Goal: Task Accomplishment & Management: Complete application form

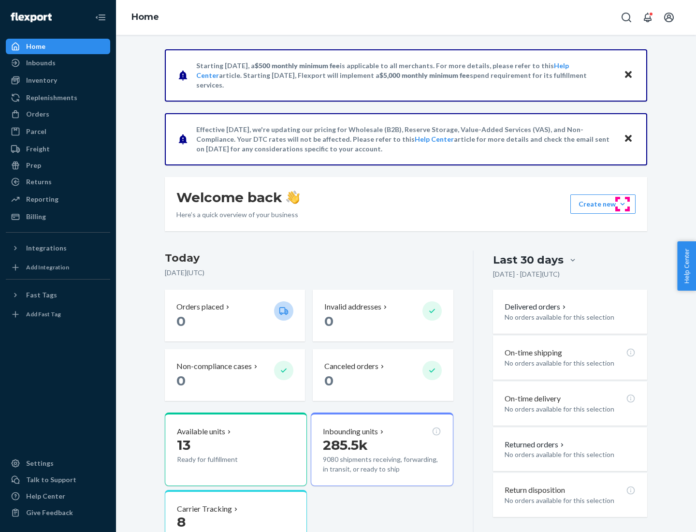
click at [622, 204] on button "Create new Create new inbound Create new order Create new product" at bounding box center [602, 203] width 65 height 19
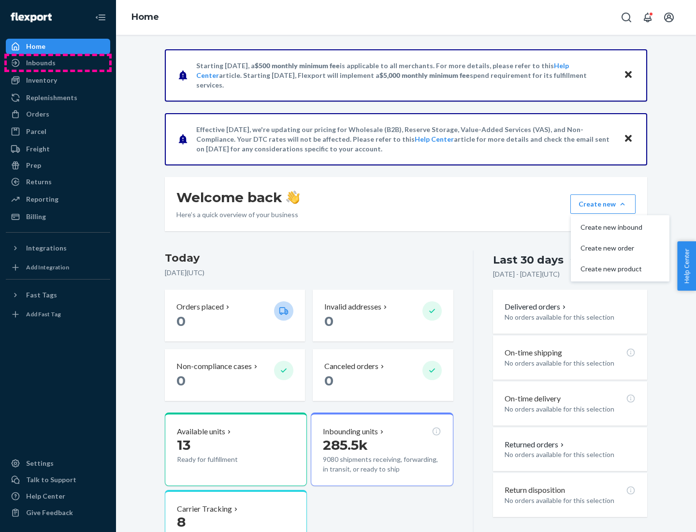
click at [58, 63] on div "Inbounds" at bounding box center [58, 63] width 102 height 14
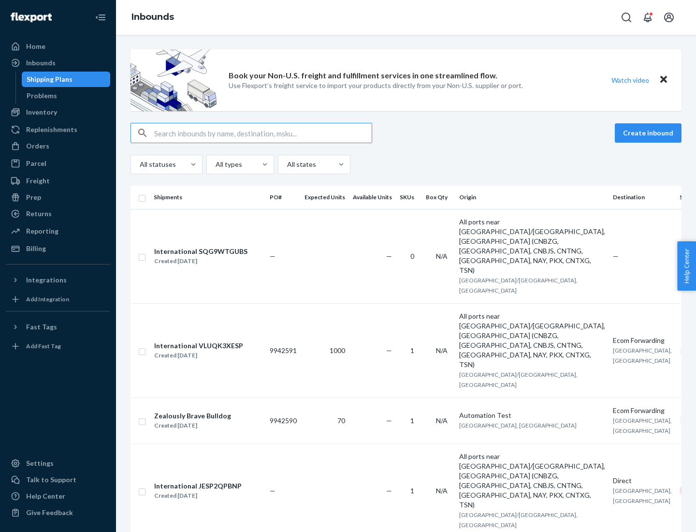
click at [650, 133] on button "Create inbound" at bounding box center [648, 132] width 67 height 19
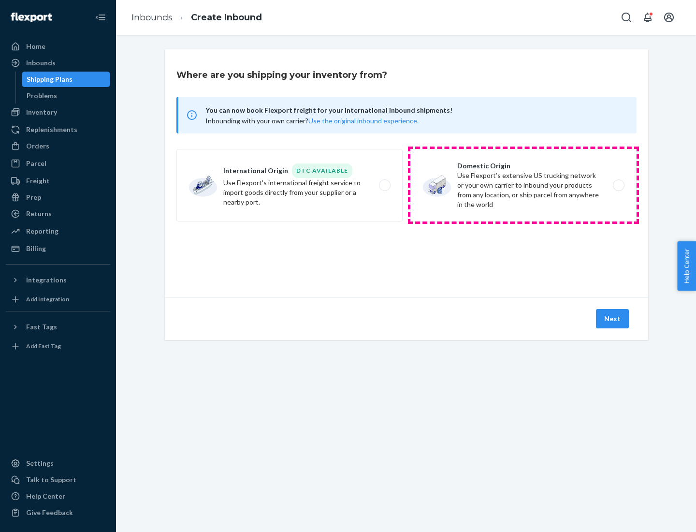
click at [523, 185] on label "Domestic Origin Use Flexport’s extensive US trucking network or your own carrie…" at bounding box center [523, 185] width 226 height 72
click at [618, 185] on input "Domestic Origin Use Flexport’s extensive US trucking network or your own carrie…" at bounding box center [621, 185] width 6 height 6
radio input "true"
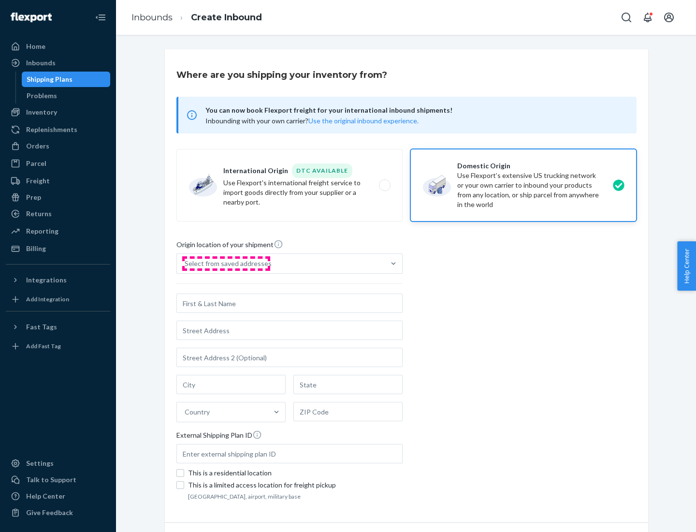
click at [226, 263] on div "Select from saved addresses" at bounding box center [228, 264] width 87 height 10
click at [186, 263] on input "Select from saved addresses" at bounding box center [185, 264] width 1 height 10
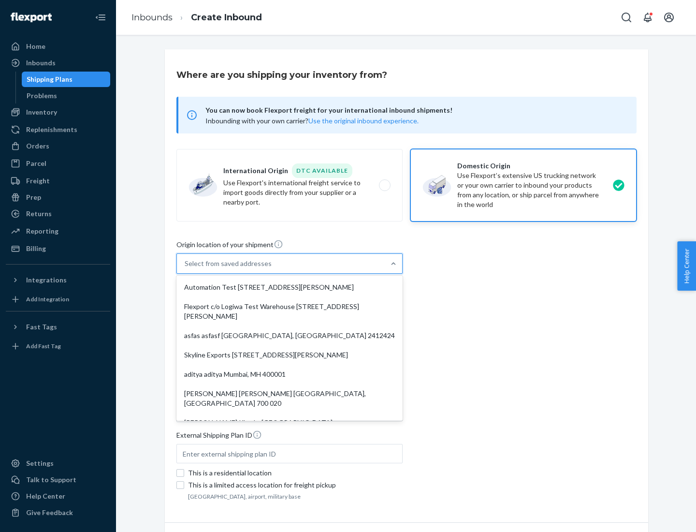
scroll to position [4, 0]
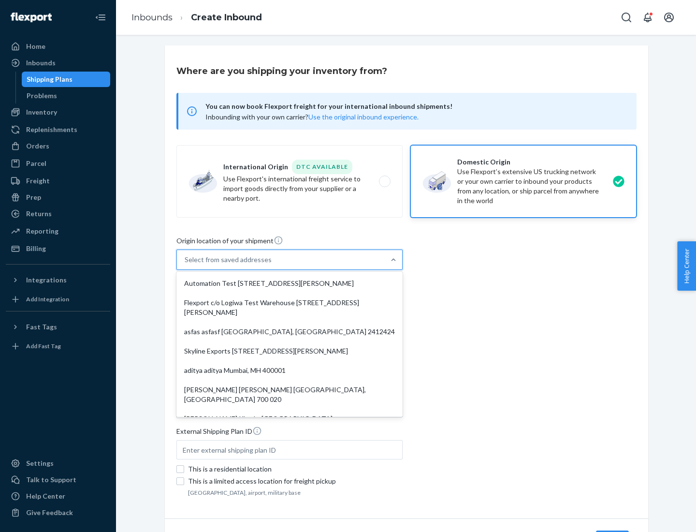
click at [289, 283] on div "Automation Test [STREET_ADDRESS][PERSON_NAME]" at bounding box center [289, 283] width 222 height 19
click at [186, 264] on input "option Automation Test [STREET_ADDRESS][PERSON_NAME]. 9 results available. Use …" at bounding box center [185, 260] width 1 height 10
type input "Automation Test"
type input "9th Floor"
type input "[GEOGRAPHIC_DATA]"
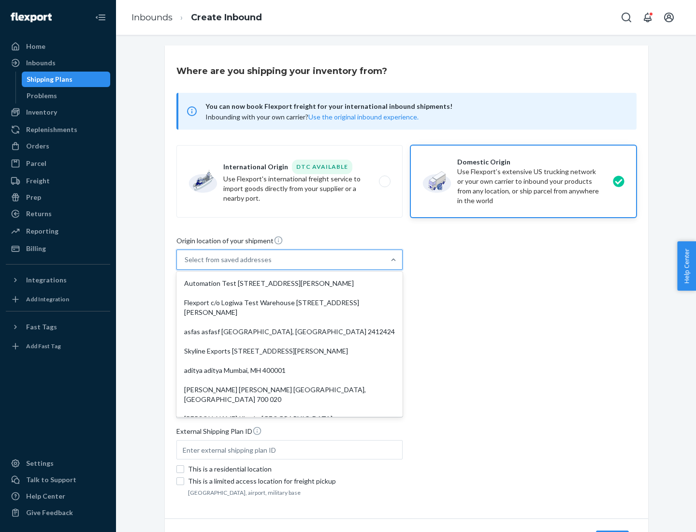
type input "CA"
type input "94104"
type input "[STREET_ADDRESS][PERSON_NAME]"
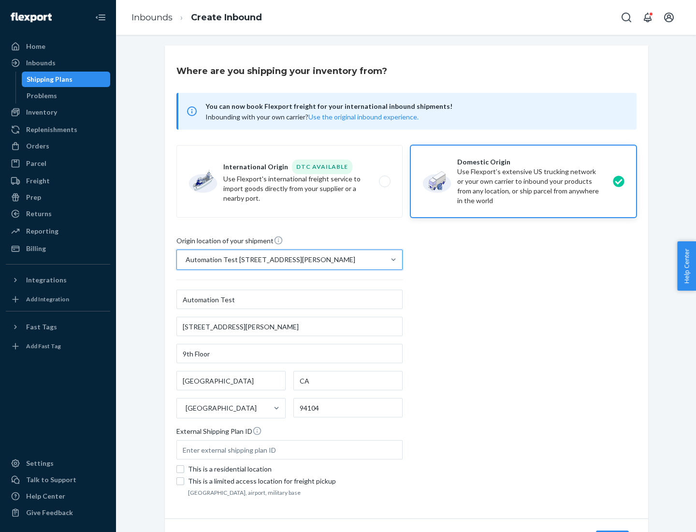
scroll to position [57, 0]
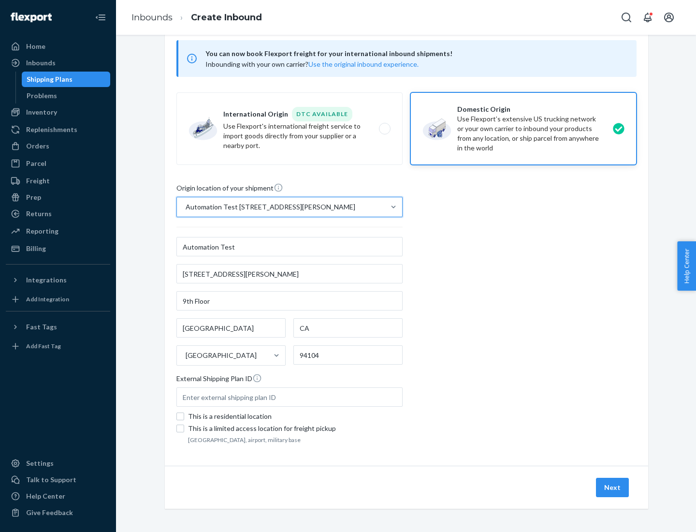
click at [613, 487] on button "Next" at bounding box center [612, 486] width 33 height 19
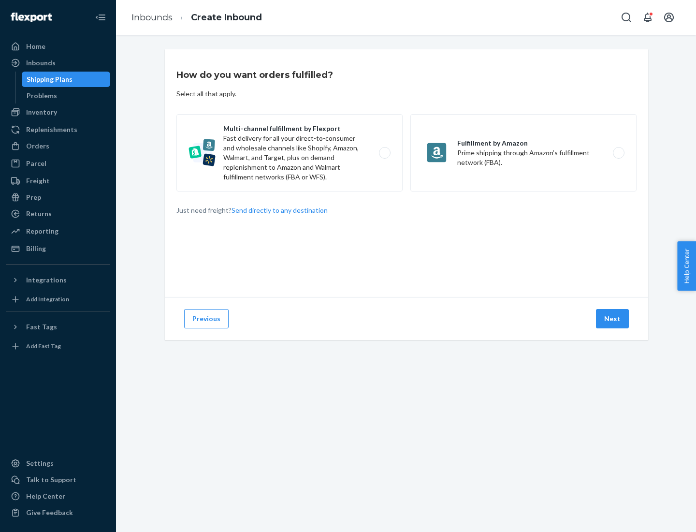
click at [289, 153] on label "Multi-channel fulfillment by Flexport Fast delivery for all your direct-to-cons…" at bounding box center [289, 152] width 226 height 77
click at [384, 153] on input "Multi-channel fulfillment by Flexport Fast delivery for all your direct-to-cons…" at bounding box center [387, 153] width 6 height 6
radio input "true"
click at [613, 318] on button "Next" at bounding box center [612, 318] width 33 height 19
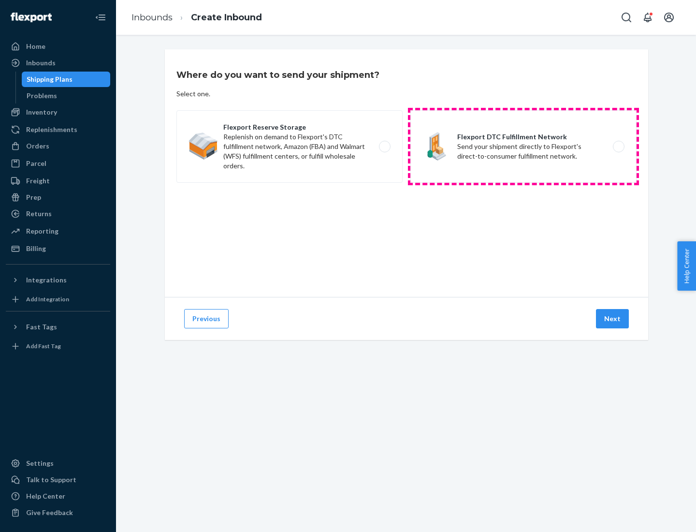
click at [523, 146] on label "Flexport DTC Fulfillment Network Send your shipment directly to Flexport's dire…" at bounding box center [523, 146] width 226 height 72
click at [618, 146] on input "Flexport DTC Fulfillment Network Send your shipment directly to Flexport's dire…" at bounding box center [621, 147] width 6 height 6
radio input "true"
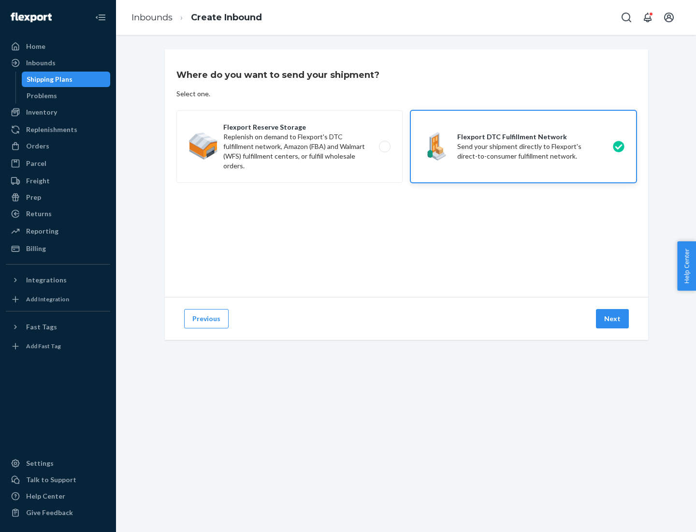
click at [613, 318] on button "Next" at bounding box center [612, 318] width 33 height 19
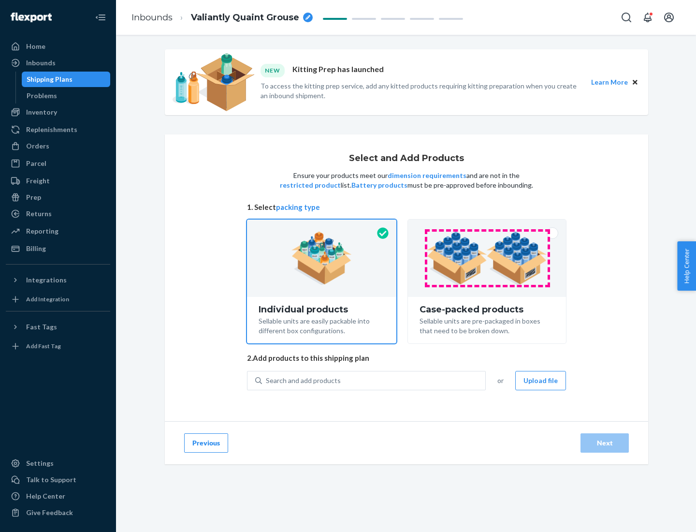
click at [487, 258] on img at bounding box center [487, 257] width 120 height 53
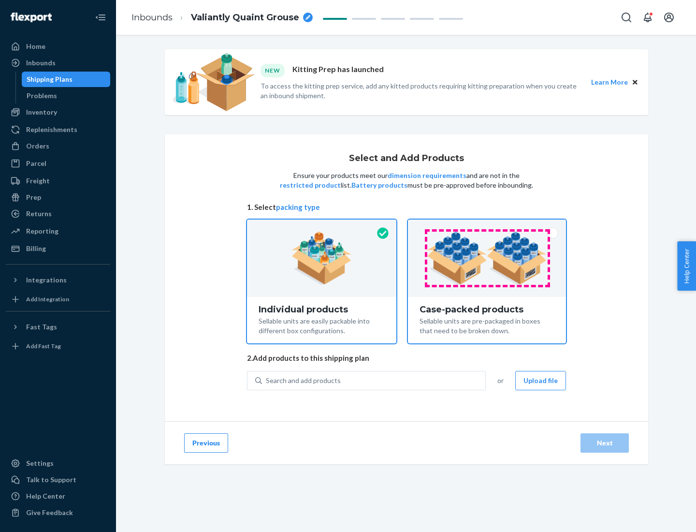
click at [487, 226] on input "Case-packed products Sellable units are pre-packaged in boxes that need to be b…" at bounding box center [487, 222] width 6 height 6
radio input "true"
radio input "false"
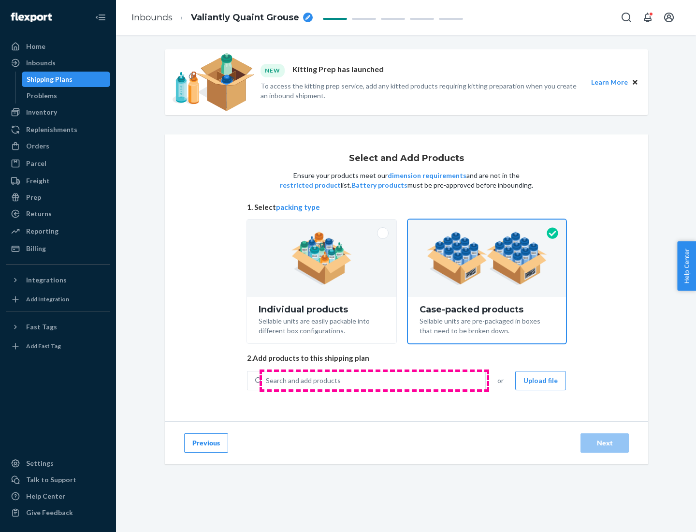
click at [374, 380] on div "Search and add products" at bounding box center [373, 380] width 223 height 17
click at [267, 380] on input "Search and add products" at bounding box center [266, 381] width 1 height 10
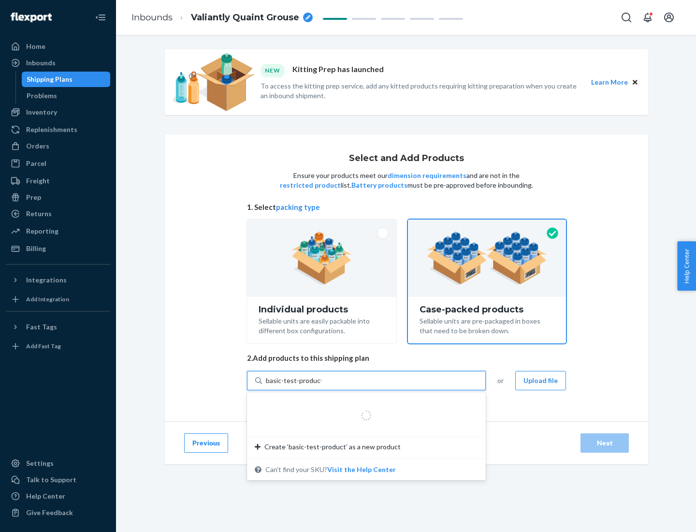
type input "basic-test-product-1"
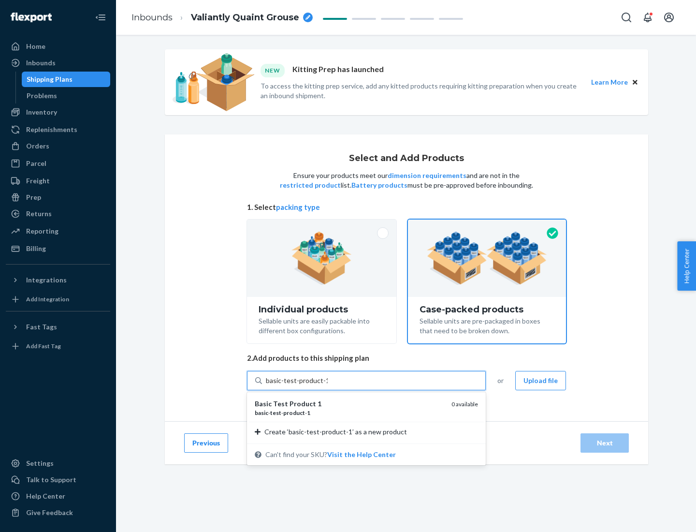
click at [349, 412] on div "basic - test - product - 1" at bounding box center [349, 412] width 189 height 8
click at [328, 385] on input "basic-test-product-1" at bounding box center [297, 381] width 62 height 10
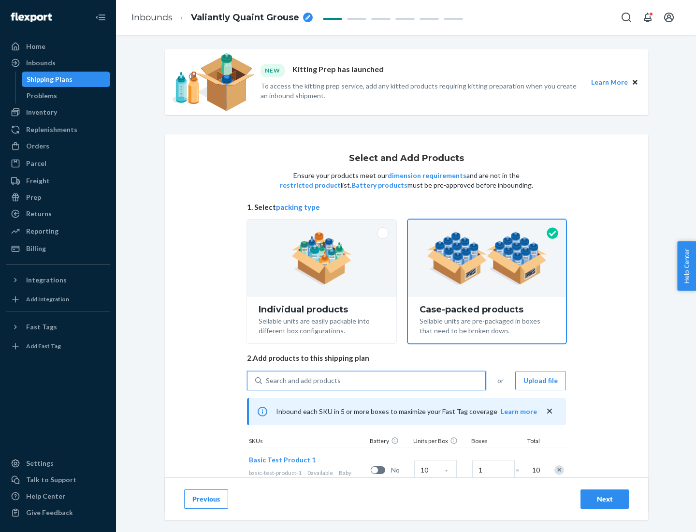
scroll to position [35, 0]
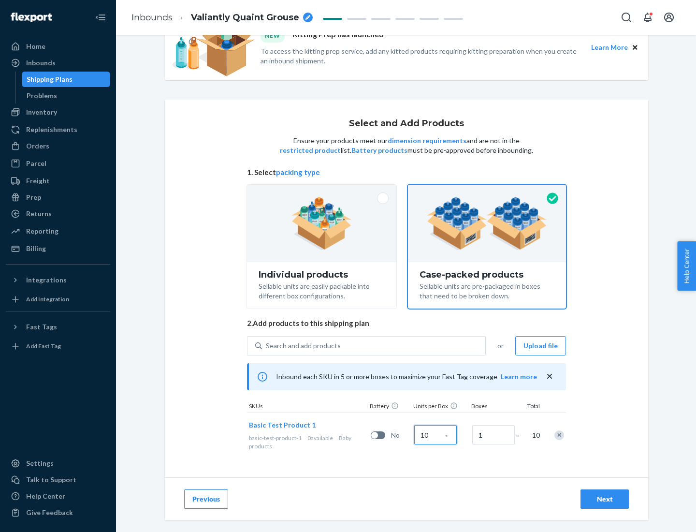
type input "10"
type input "7"
click at [605, 499] on div "Next" at bounding box center [605, 499] width 32 height 10
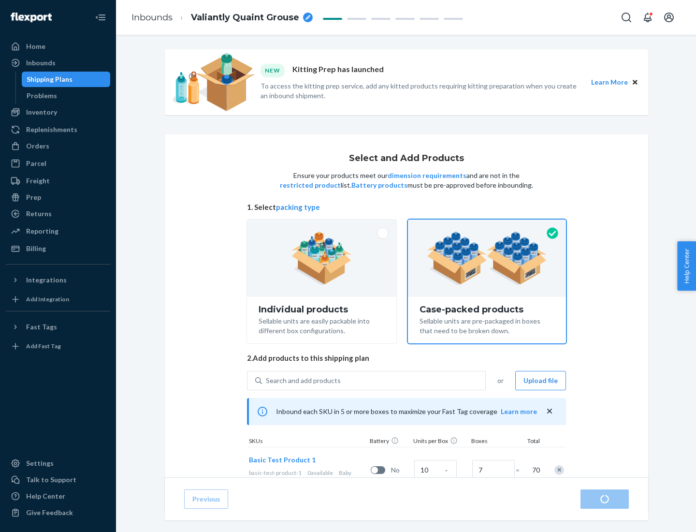
radio input "true"
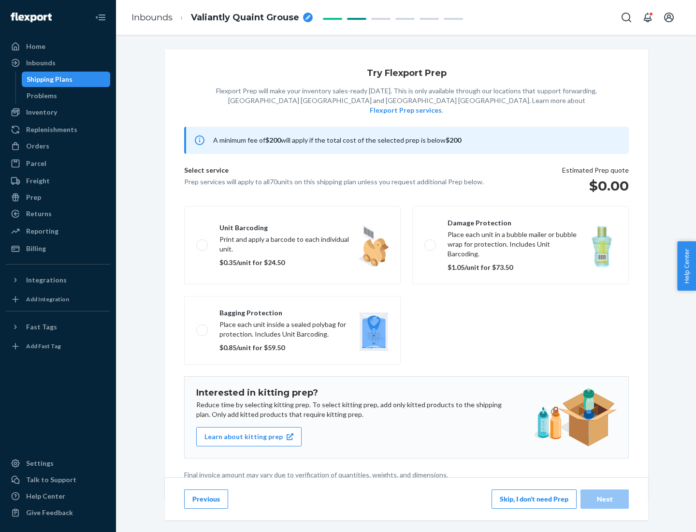
scroll to position [2, 0]
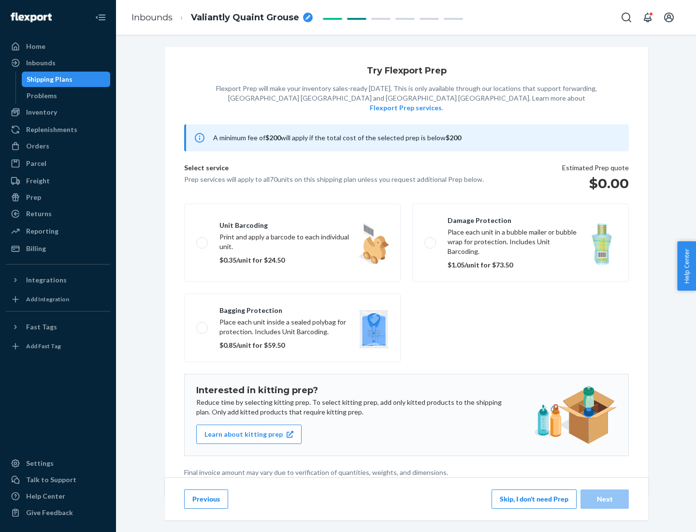
click at [292, 308] on label "Bagging protection Place each unit inside a sealed polybag for protection. Incl…" at bounding box center [292, 327] width 217 height 69
click at [202, 324] on input "Bagging protection Place each unit inside a sealed polybag for protection. Incl…" at bounding box center [199, 327] width 6 height 6
checkbox input "true"
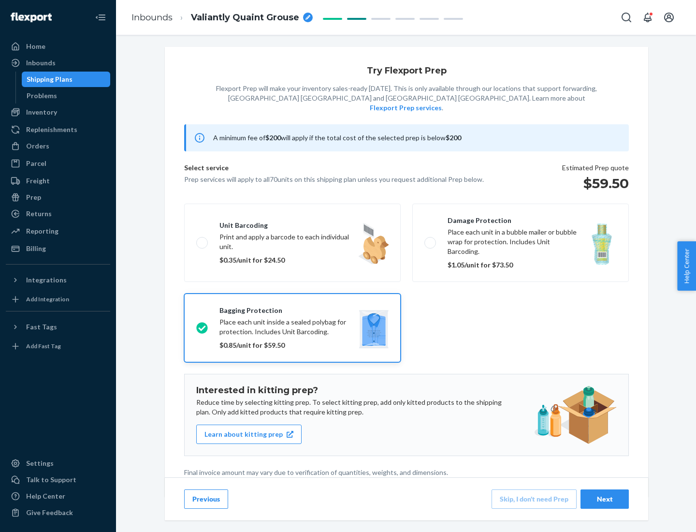
click at [605, 498] on div "Next" at bounding box center [605, 499] width 32 height 10
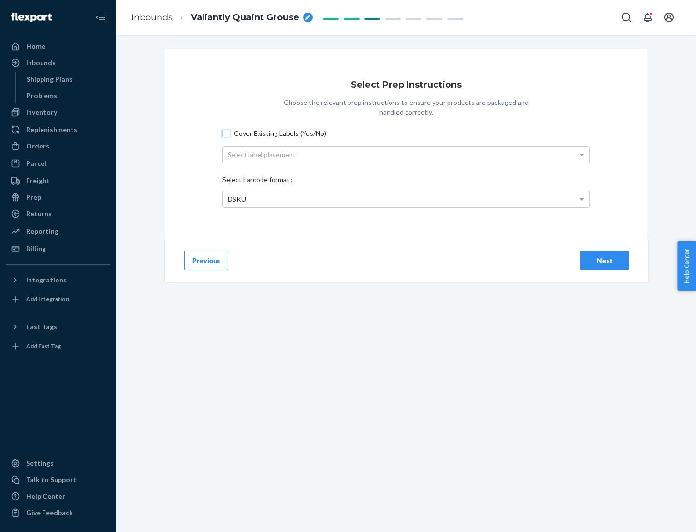
click at [226, 133] on input "Cover Existing Labels (Yes/No)" at bounding box center [226, 134] width 8 height 8
checkbox input "true"
click at [406, 154] on div "Select label placement" at bounding box center [406, 154] width 366 height 16
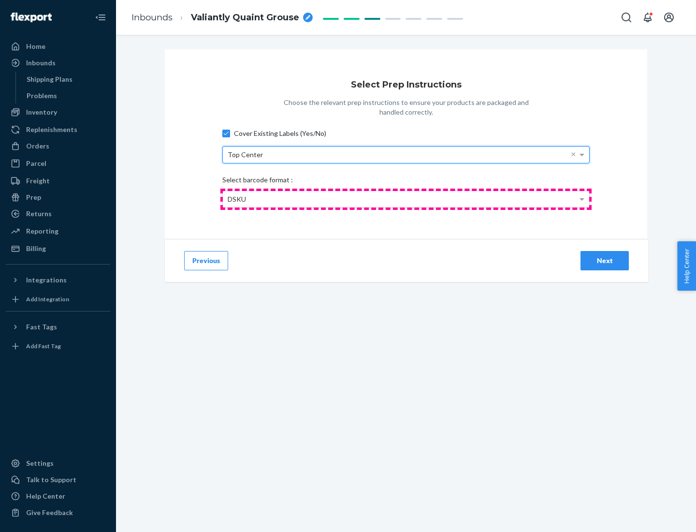
click at [406, 199] on div "DSKU" at bounding box center [406, 199] width 366 height 16
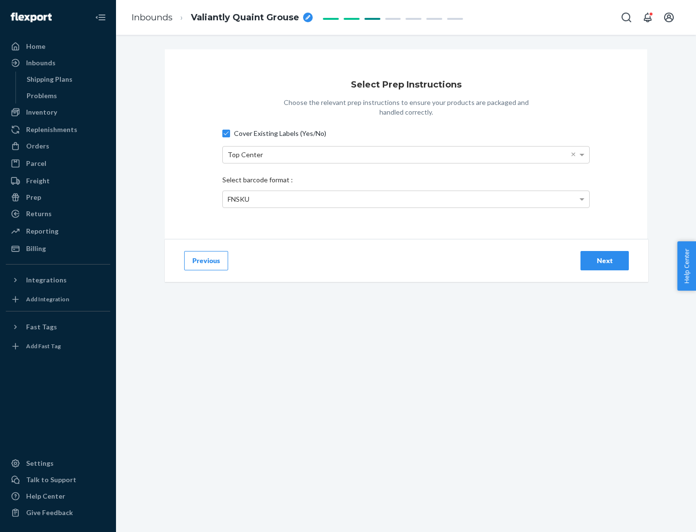
click at [605, 260] on div "Next" at bounding box center [605, 261] width 32 height 10
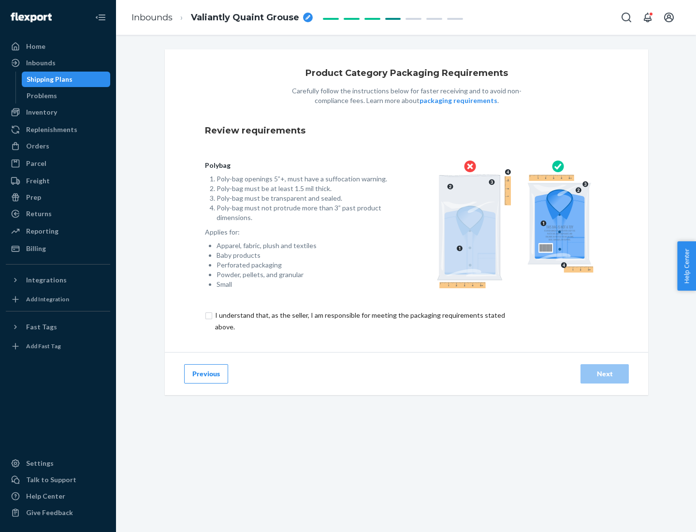
click at [359, 320] on input "checkbox" at bounding box center [365, 320] width 321 height 23
checkbox input "true"
click at [605, 373] on div "Next" at bounding box center [605, 374] width 32 height 10
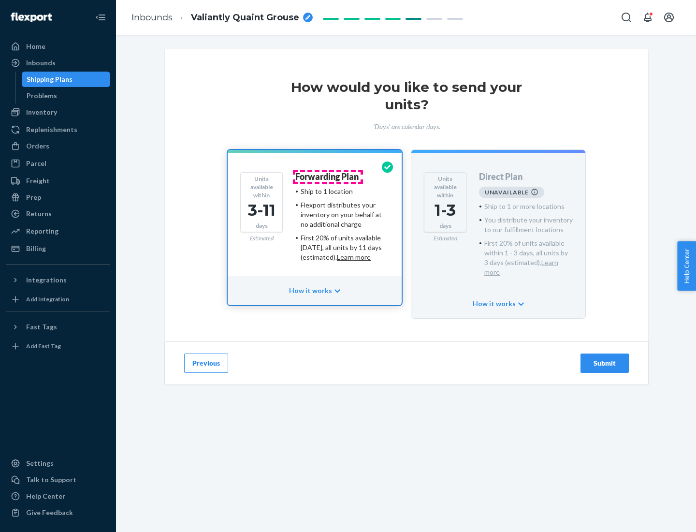
click at [328, 176] on h4 "Forwarding Plan" at bounding box center [326, 177] width 63 height 10
click at [605, 358] on div "Submit" at bounding box center [605, 363] width 32 height 10
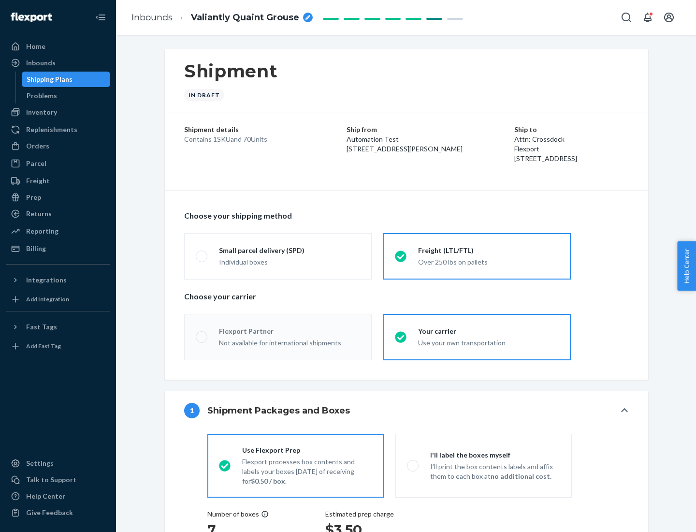
radio input "true"
radio input "false"
radio input "true"
radio input "false"
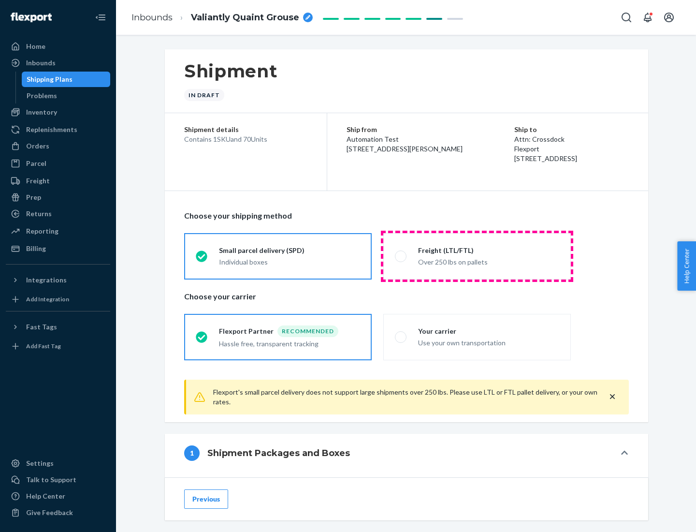
click at [477, 256] on div "Over 250 lbs on pallets" at bounding box center [488, 261] width 141 height 12
click at [401, 256] on input "Freight (LTL/FTL) Over 250 lbs on pallets" at bounding box center [398, 256] width 6 height 6
radio input "true"
radio input "false"
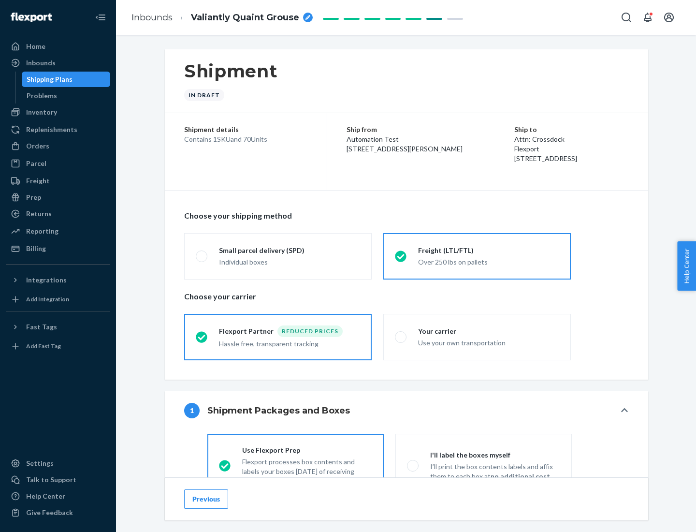
scroll to position [54, 0]
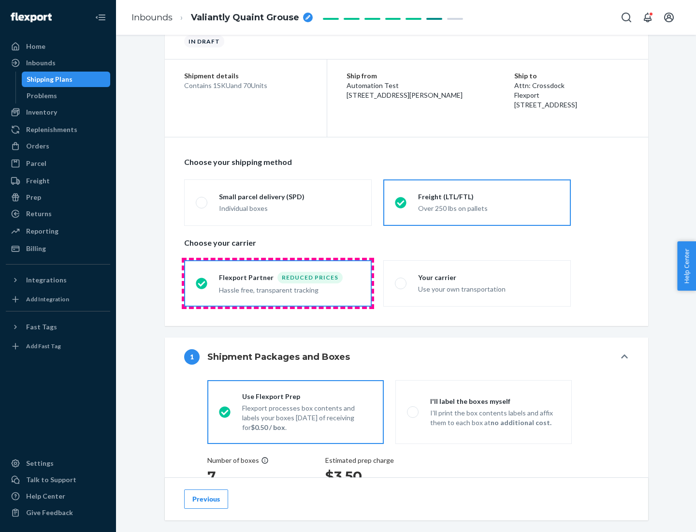
click at [278, 283] on div "Hassle free, transparent tracking" at bounding box center [289, 289] width 141 height 12
click at [202, 283] on input "Flexport Partner Reduced prices Hassle free, transparent tracking" at bounding box center [199, 283] width 6 height 6
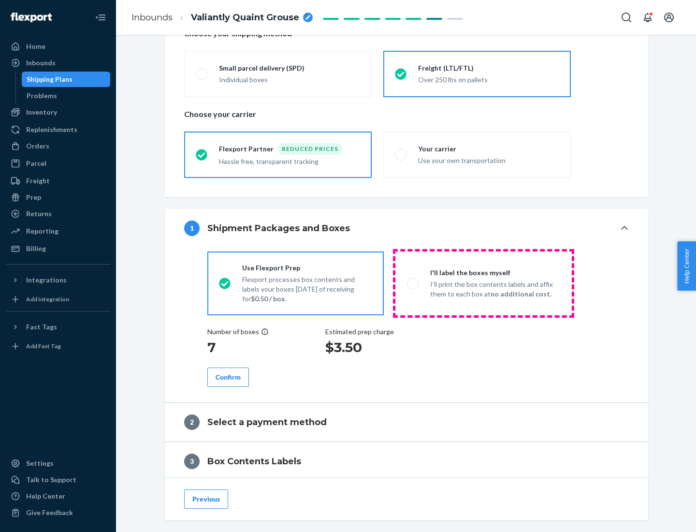
click at [483, 283] on p "I’ll print the box contents labels and affix them to each box at no additional …" at bounding box center [495, 288] width 130 height 19
click at [413, 283] on input "I'll label the boxes myself I’ll print the box contents labels and affix them t…" at bounding box center [410, 283] width 6 height 6
radio input "true"
radio input "false"
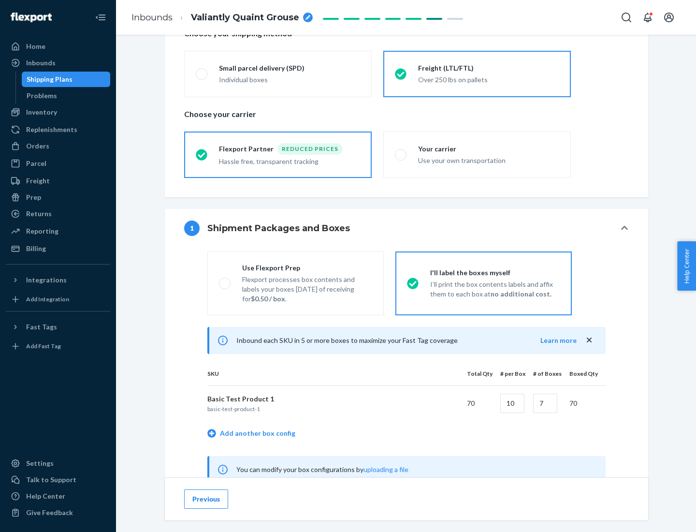
scroll to position [302, 0]
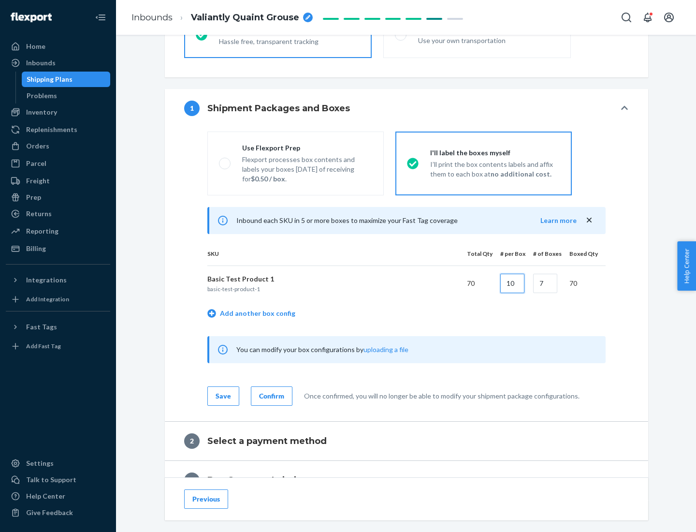
type input "10"
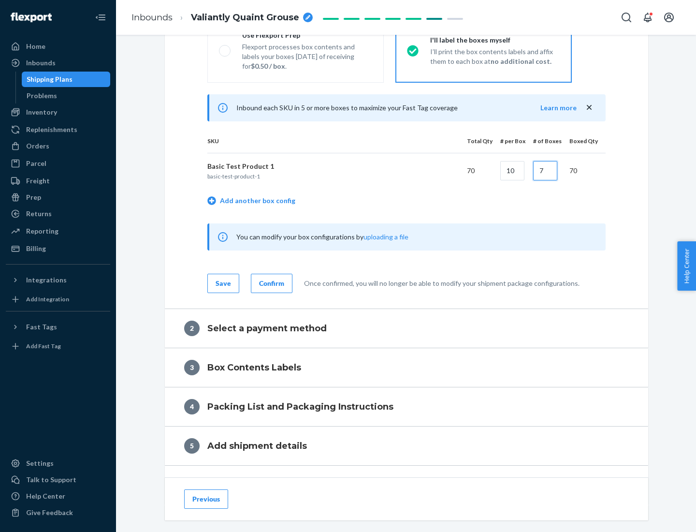
type input "7"
click at [270, 283] on div "Confirm" at bounding box center [271, 283] width 25 height 10
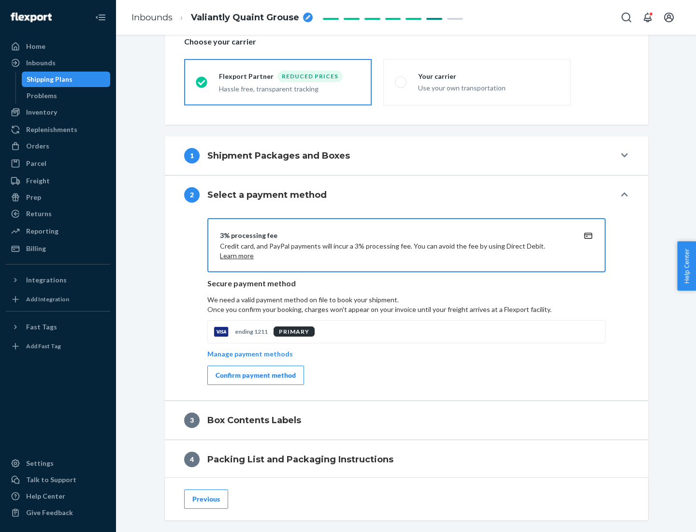
scroll to position [347, 0]
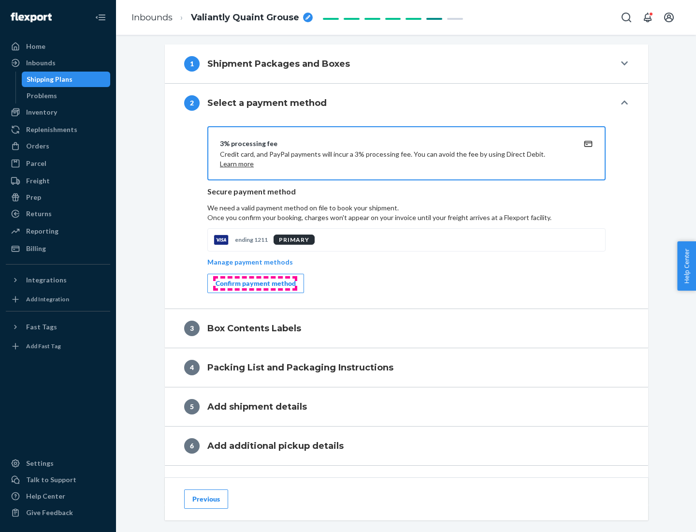
click at [255, 283] on div "Confirm payment method" at bounding box center [256, 283] width 80 height 10
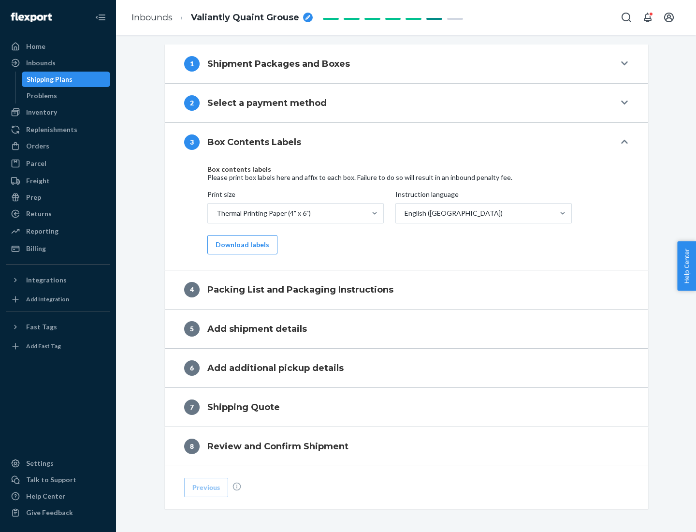
scroll to position [308, 0]
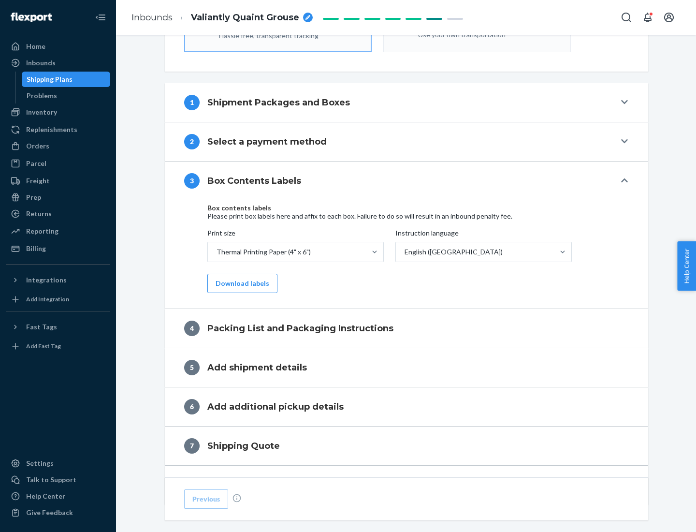
click at [240, 283] on button "Download labels" at bounding box center [242, 283] width 70 height 19
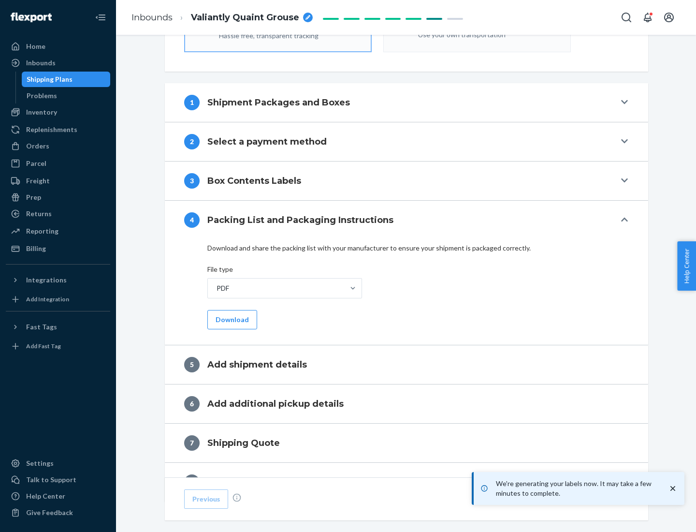
scroll to position [344, 0]
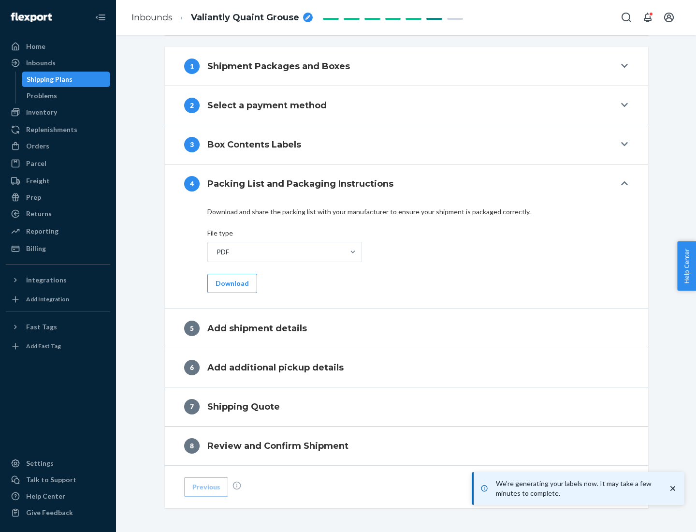
click at [231, 283] on button "Download" at bounding box center [232, 283] width 50 height 19
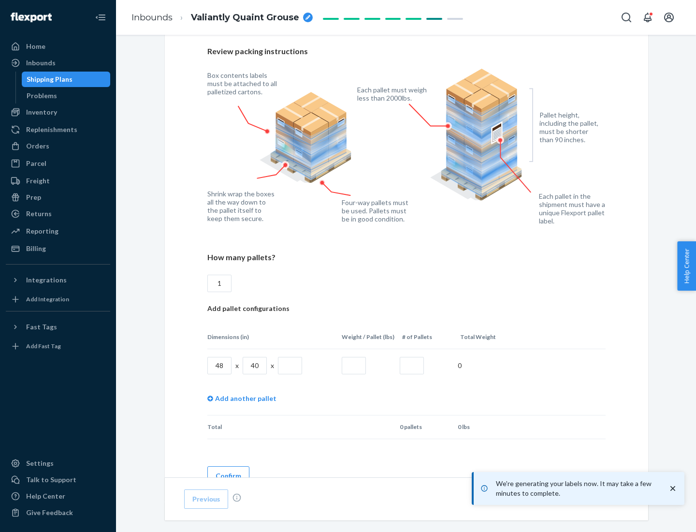
scroll to position [702, 0]
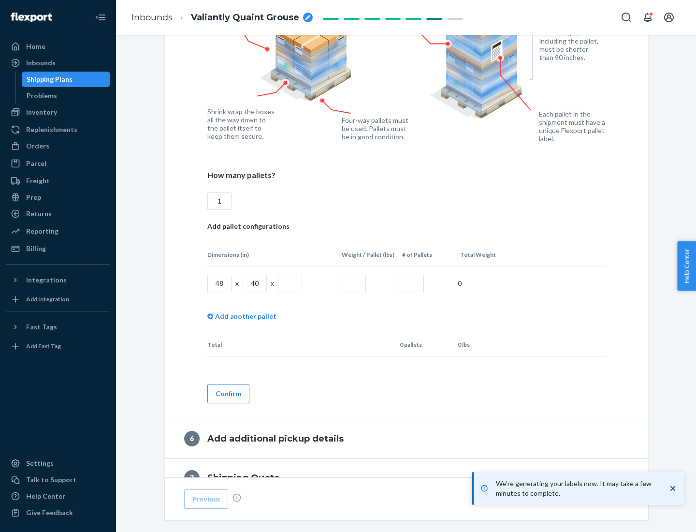
type input "1"
type input "40"
type input "200"
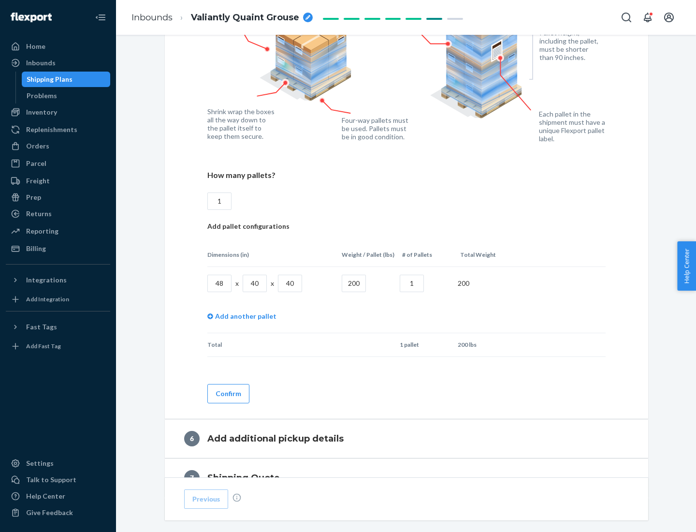
scroll to position [812, 0]
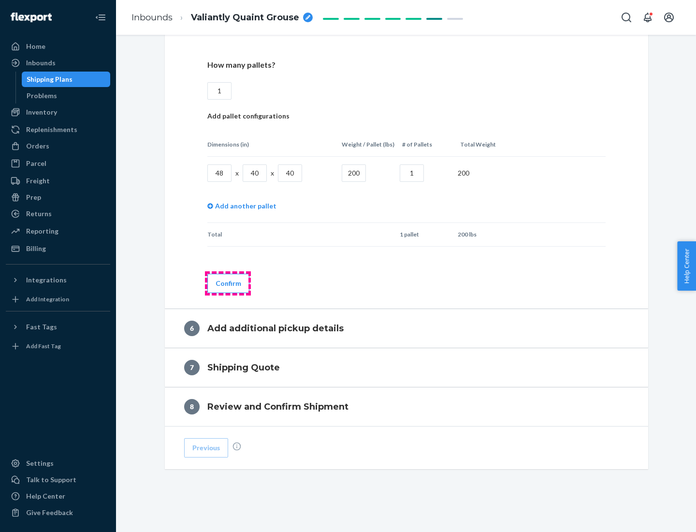
type input "1"
click at [228, 283] on button "Confirm" at bounding box center [228, 283] width 42 height 19
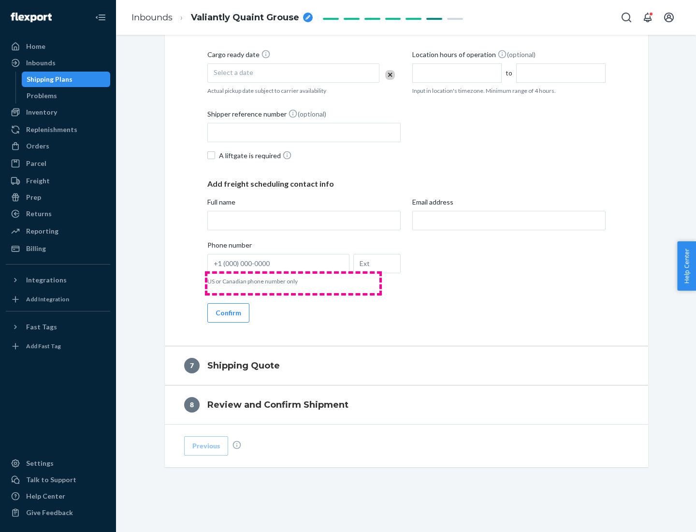
scroll to position [370, 0]
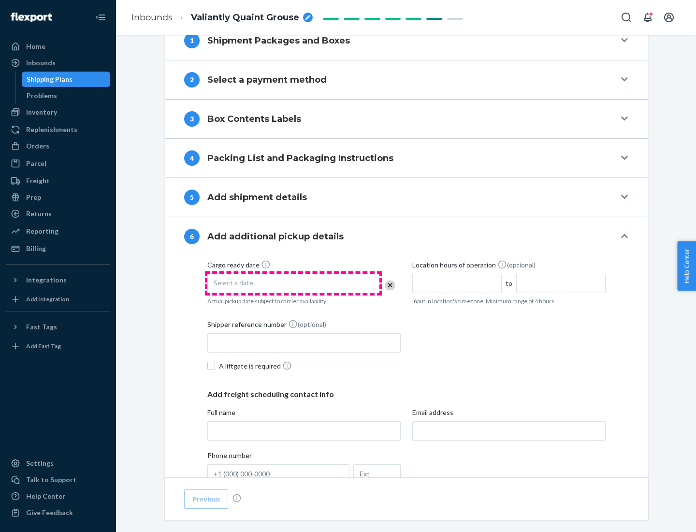
click at [293, 283] on div "Select a date" at bounding box center [293, 283] width 172 height 19
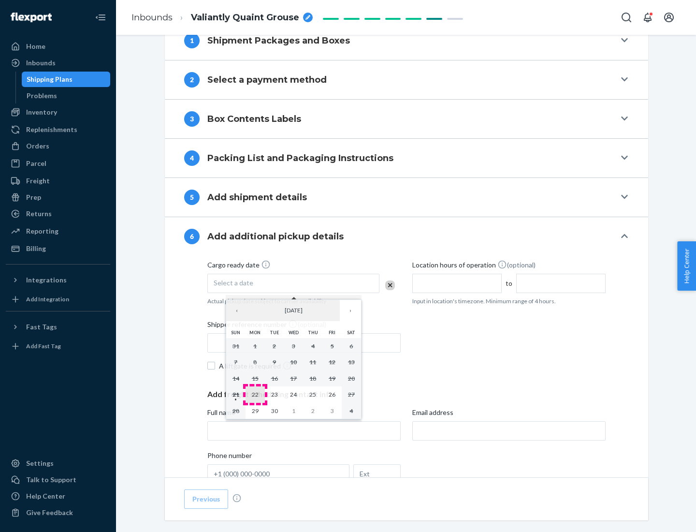
click at [255, 394] on abbr "22" at bounding box center [255, 393] width 7 height 7
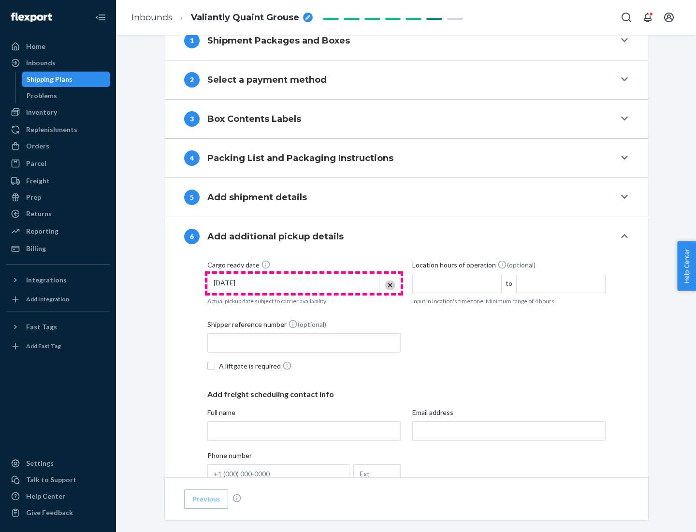
scroll to position [517, 0]
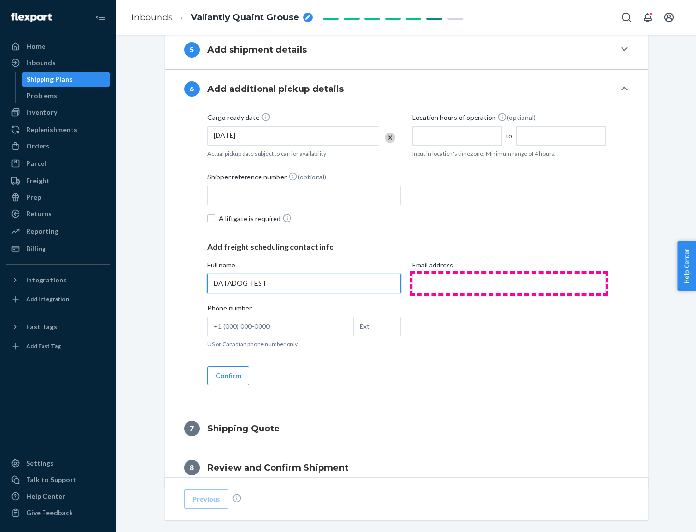
type input "DATADOG TEST"
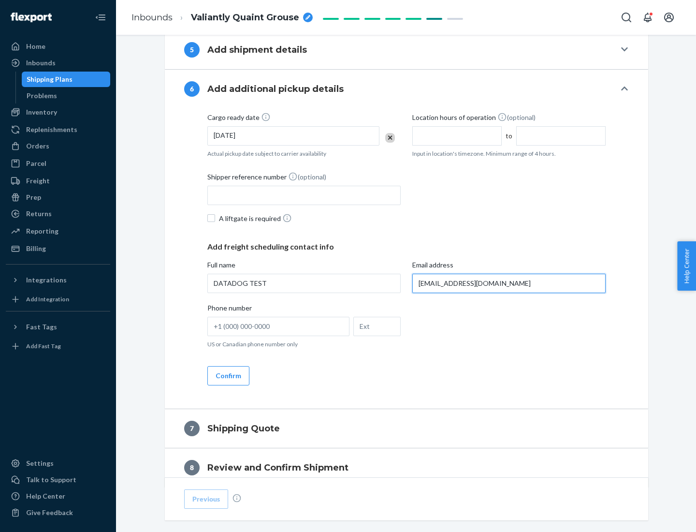
scroll to position [560, 0]
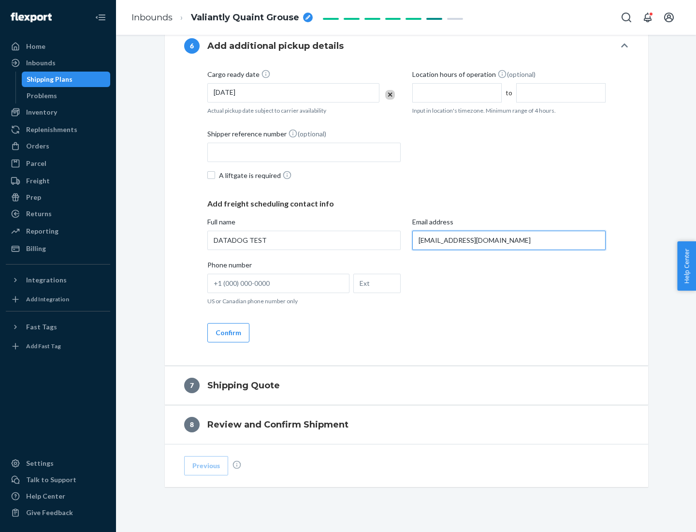
type input "[EMAIL_ADDRESS][DOMAIN_NAME]"
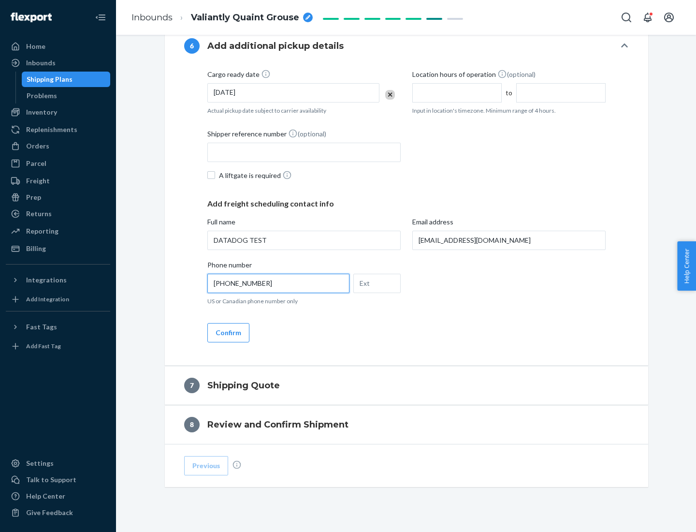
scroll to position [580, 0]
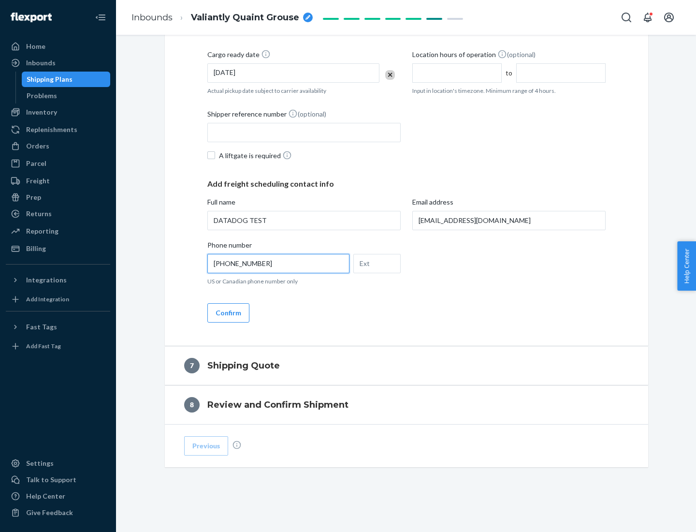
type input "[PHONE_NUMBER]"
click at [228, 312] on button "Confirm" at bounding box center [228, 312] width 42 height 19
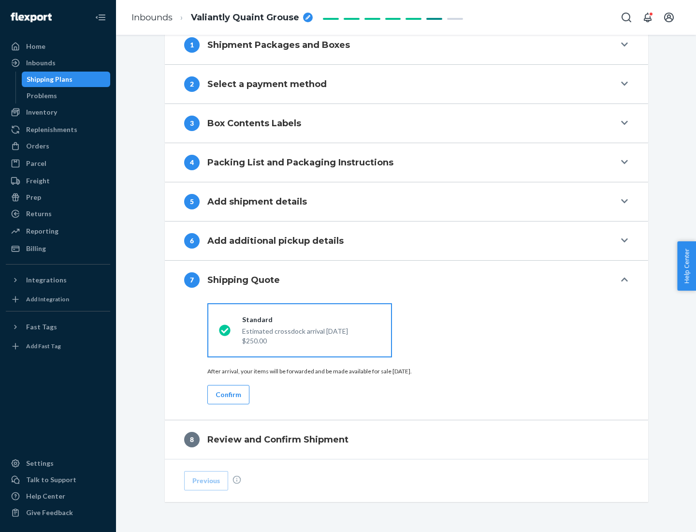
scroll to position [400, 0]
